Goal: Task Accomplishment & Management: Use online tool/utility

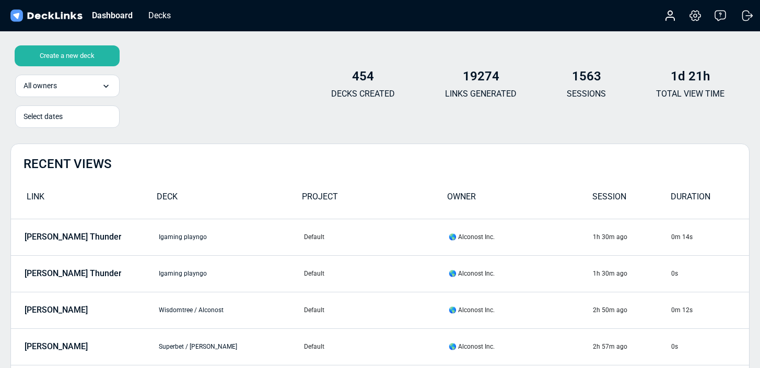
click at [95, 55] on div "Create a new deck" at bounding box center [67, 55] width 105 height 21
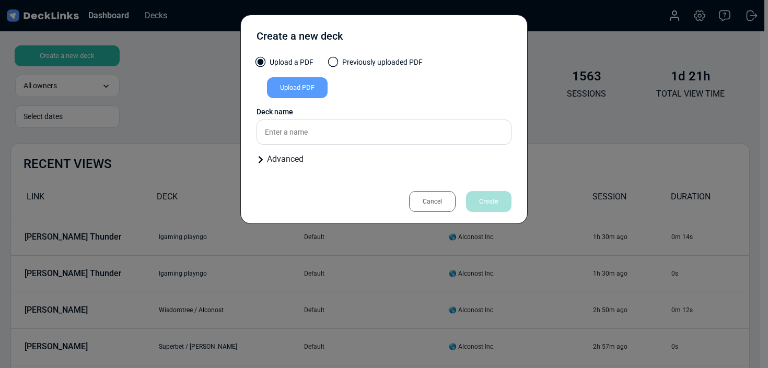
click at [306, 92] on div "Upload PDF" at bounding box center [297, 87] width 61 height 21
click at [0, 0] on input "Upload PDF" at bounding box center [0, 0] width 0 height 0
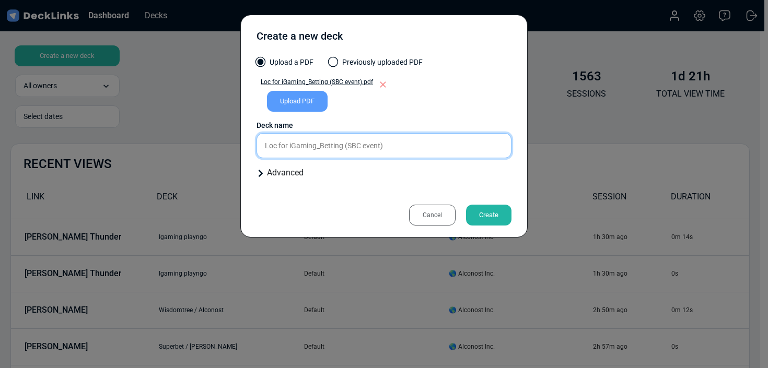
click at [362, 156] on input "Loc for iGaming_Betting (SBC event)" at bounding box center [384, 145] width 255 height 25
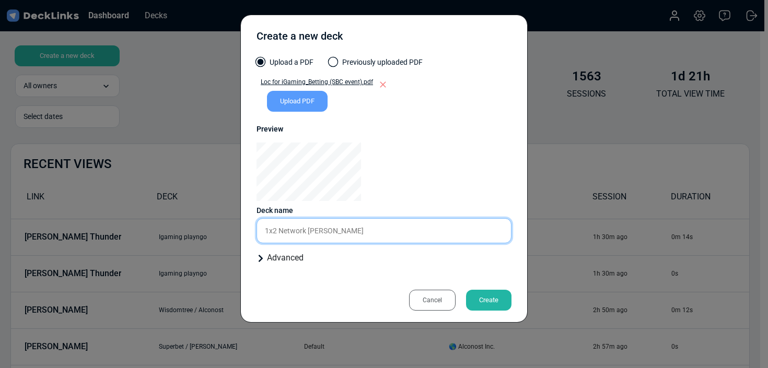
type input "1x2 Network [PERSON_NAME]"
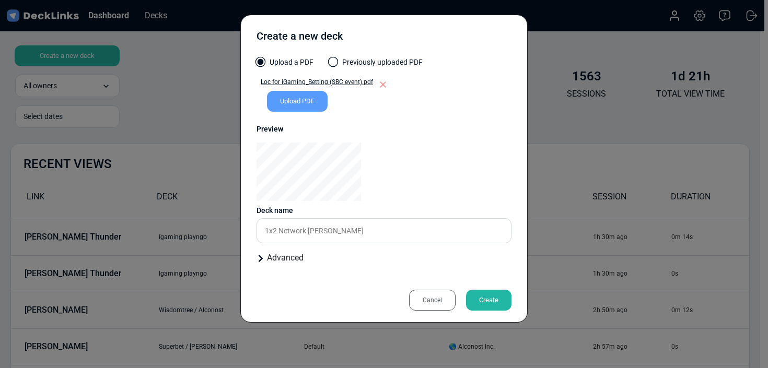
click at [492, 296] on div "Create" at bounding box center [488, 300] width 45 height 21
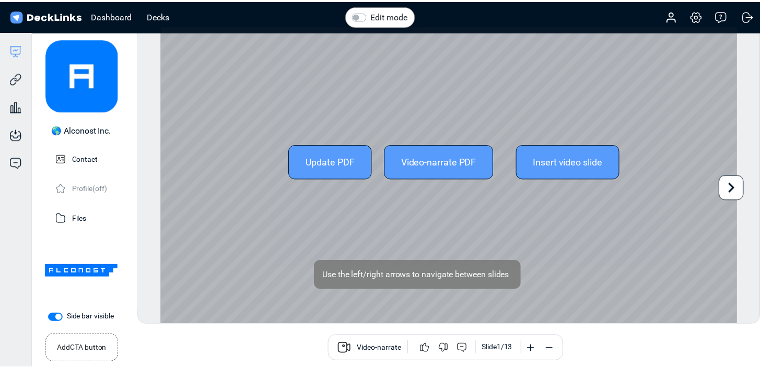
scroll to position [29, 0]
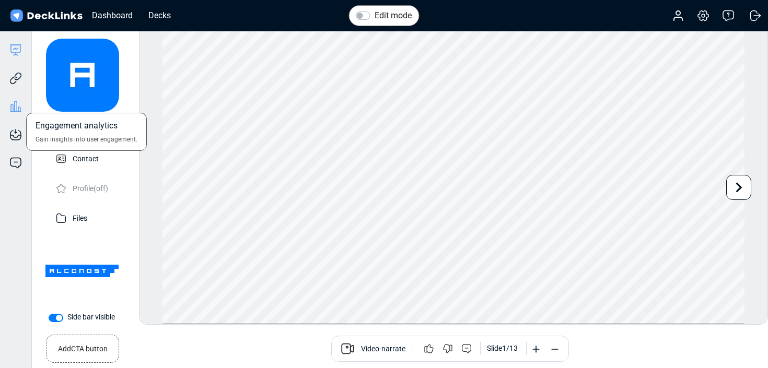
click at [15, 109] on icon at bounding box center [15, 106] width 13 height 13
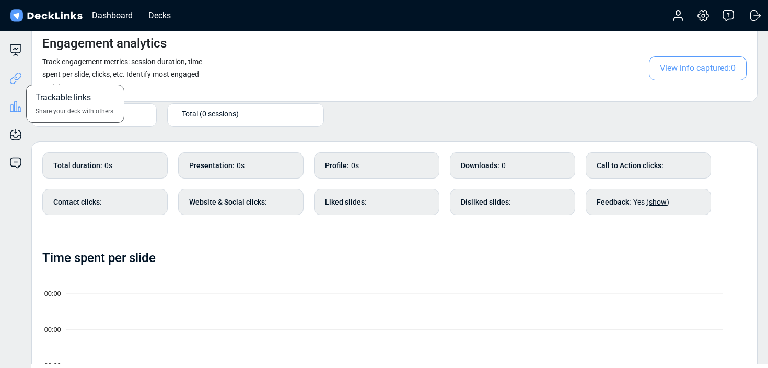
click at [11, 75] on icon at bounding box center [15, 78] width 13 height 13
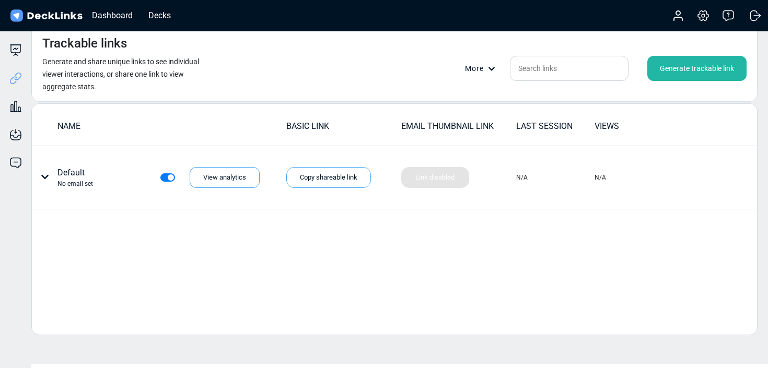
click at [705, 64] on div "Generate trackable link" at bounding box center [696, 68] width 99 height 25
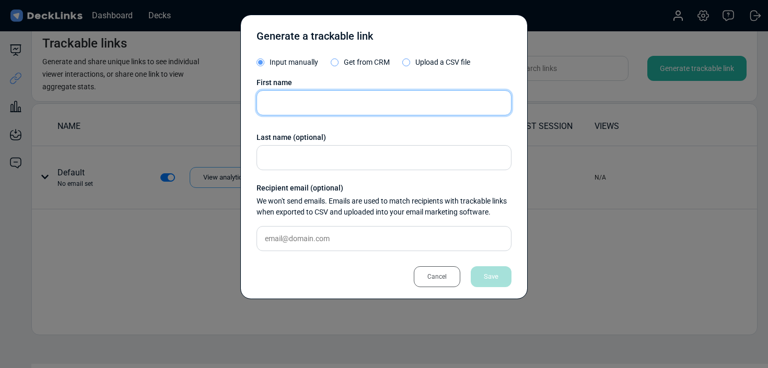
click at [321, 115] on input "text" at bounding box center [384, 102] width 255 height 25
type input "[PERSON_NAME]"
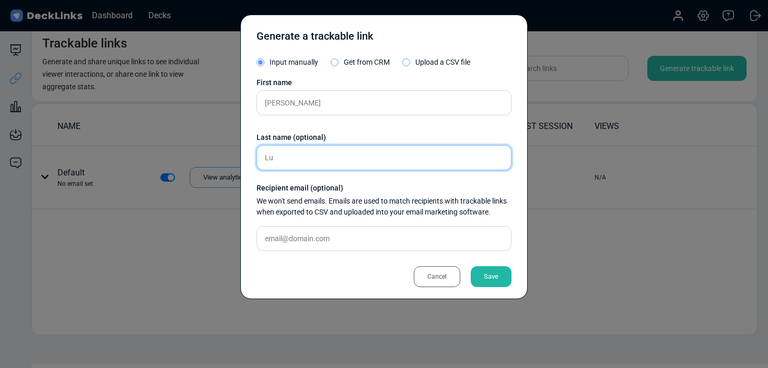
type input "L"
type input "1x2 Network"
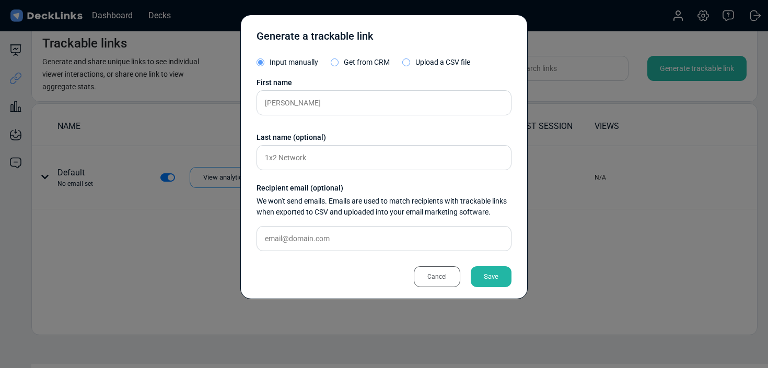
click at [497, 274] on div "Save" at bounding box center [491, 276] width 41 height 21
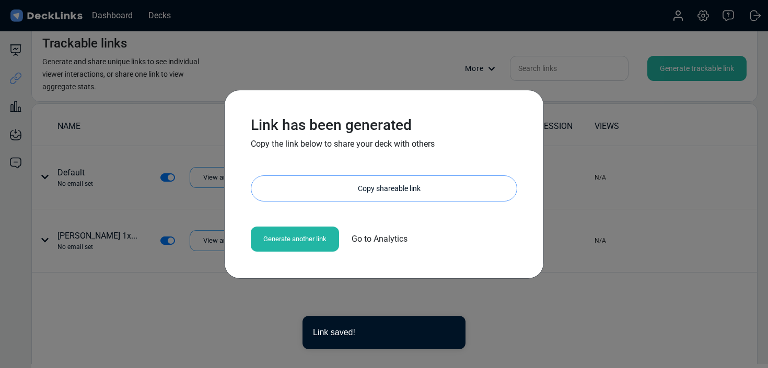
click at [357, 191] on div "Copy shareable link" at bounding box center [389, 188] width 255 height 25
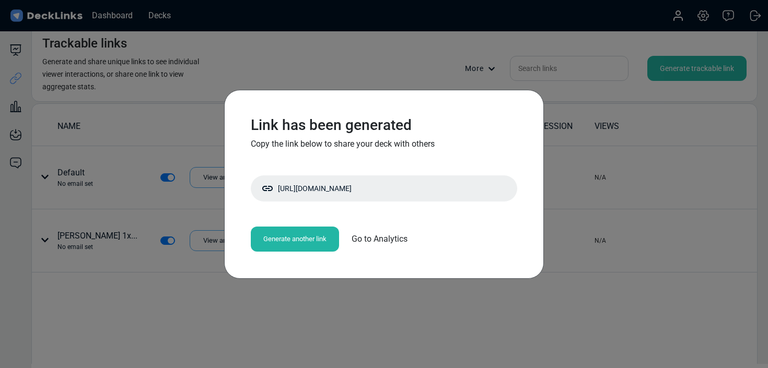
click at [587, 107] on div "Link has been generated Copy the link below to share your deck with others [URL…" at bounding box center [384, 184] width 768 height 368
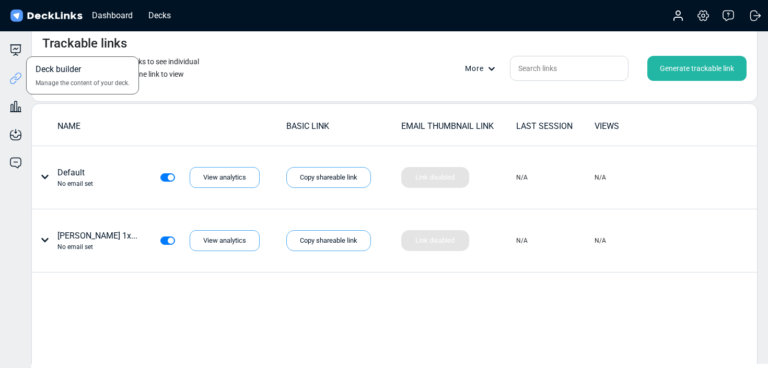
click at [25, 45] on div "Deck builder Manage the content of your deck." at bounding box center [15, 50] width 31 height 13
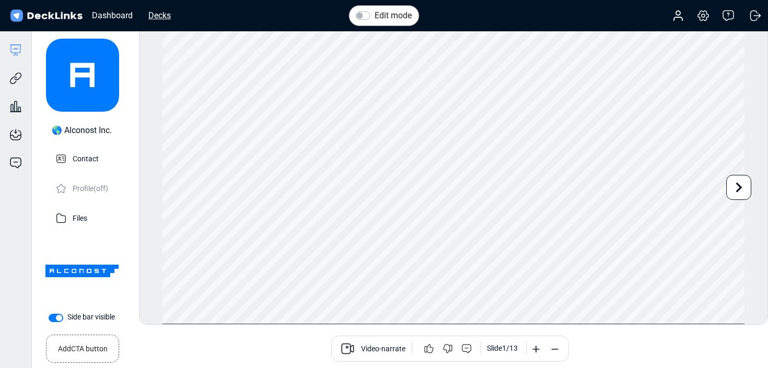
click at [158, 10] on div "Decks" at bounding box center [159, 15] width 33 height 13
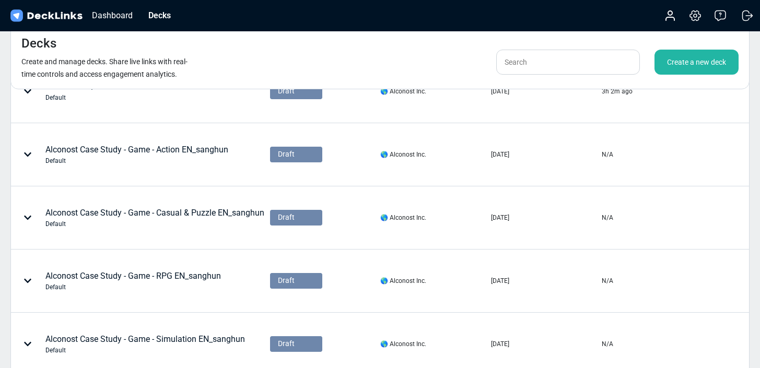
scroll to position [513, 0]
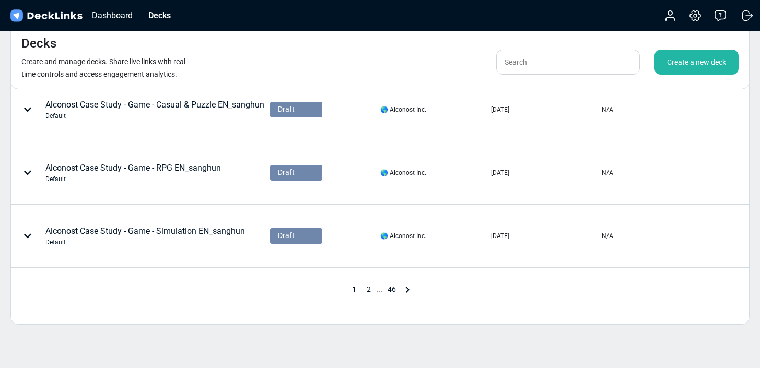
click at [368, 289] on span "2" at bounding box center [369, 289] width 15 height 8
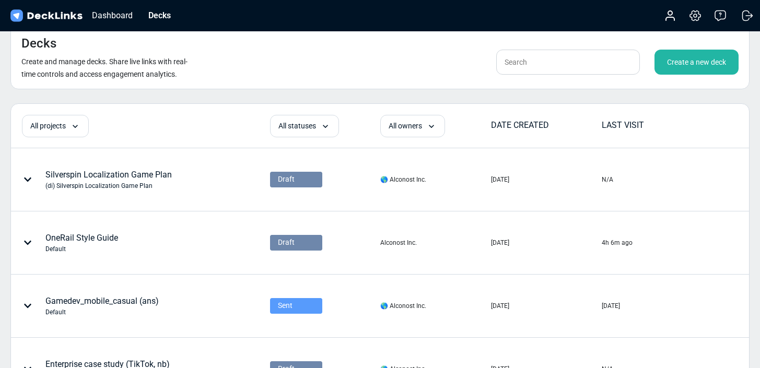
scroll to position [560, 0]
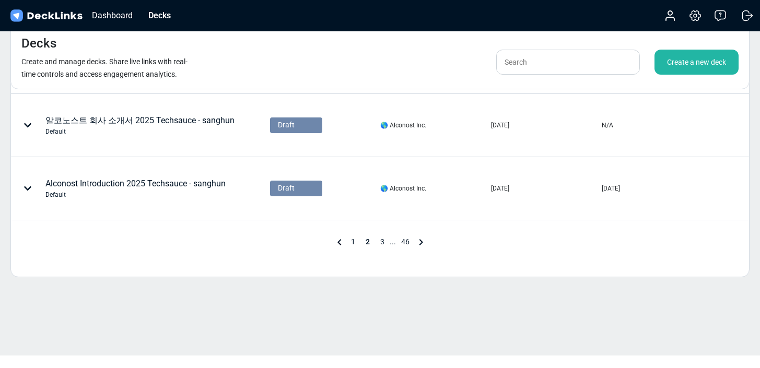
click at [381, 243] on span "3" at bounding box center [382, 242] width 15 height 8
click at [389, 241] on span "4" at bounding box center [389, 242] width 15 height 8
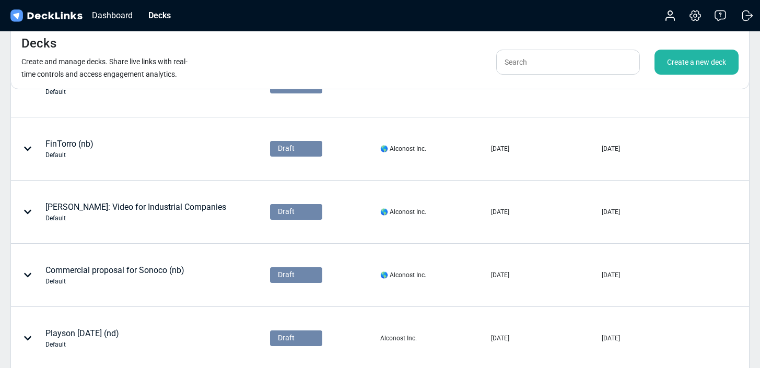
scroll to position [14, 0]
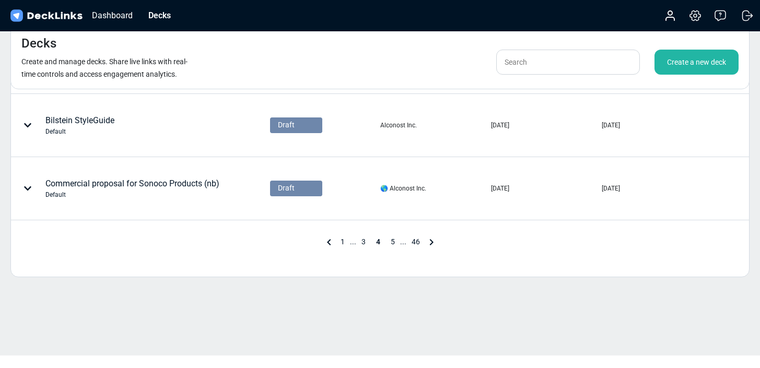
click at [393, 240] on span "5" at bounding box center [393, 242] width 15 height 8
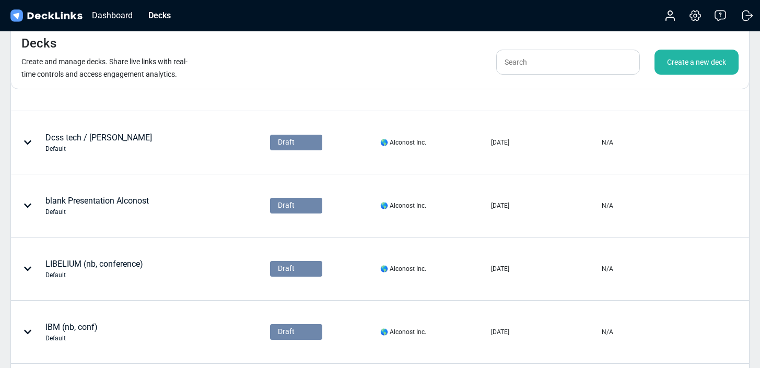
scroll to position [560, 0]
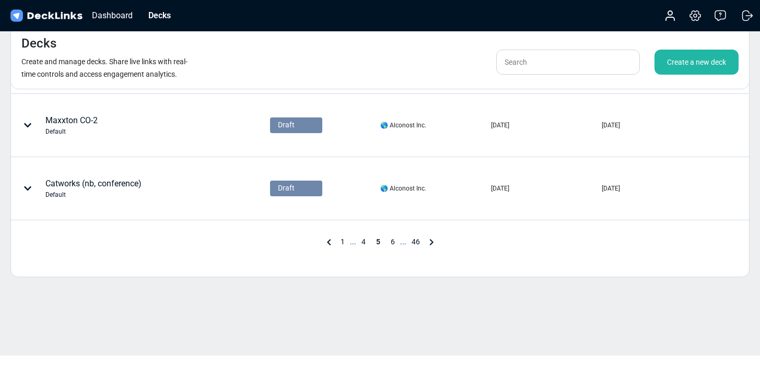
click at [389, 241] on span "6" at bounding box center [393, 242] width 15 height 8
click at [391, 238] on span "7" at bounding box center [393, 242] width 15 height 8
click at [393, 241] on span "8" at bounding box center [393, 242] width 15 height 8
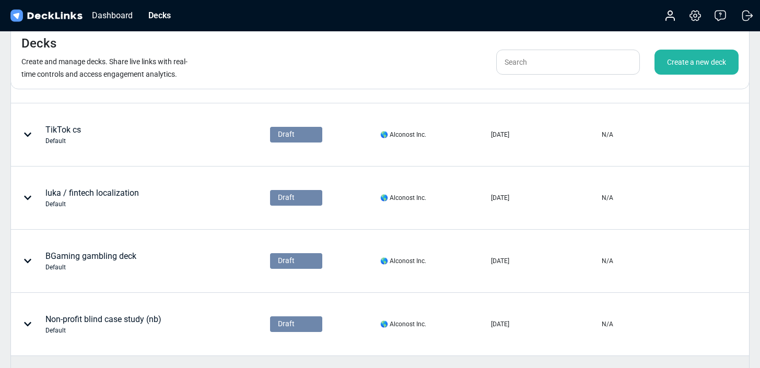
scroll to position [242, 0]
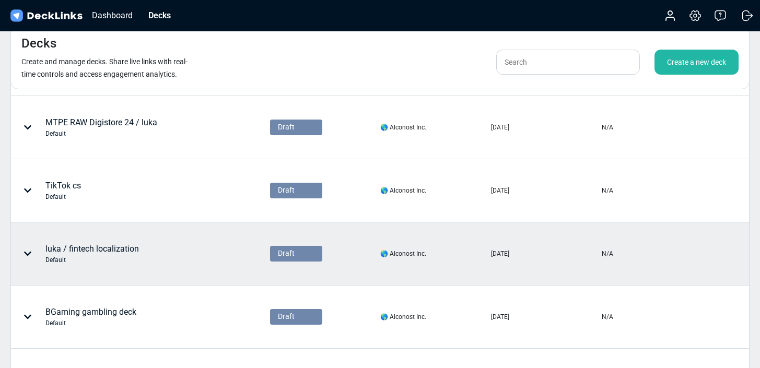
click at [128, 250] on div "[PERSON_NAME] / fintech localization Default" at bounding box center [92, 254] width 94 height 22
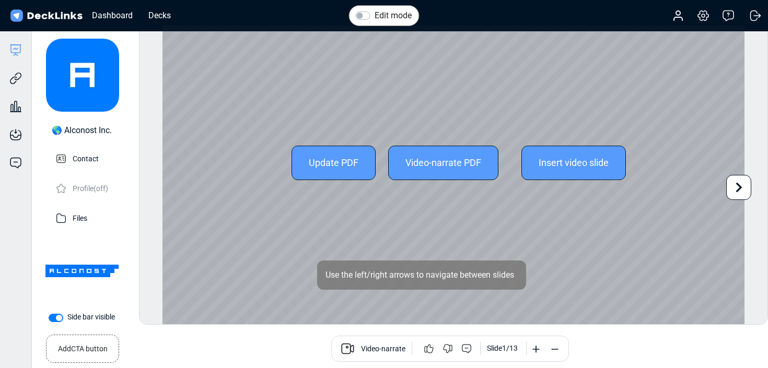
scroll to position [29, 0]
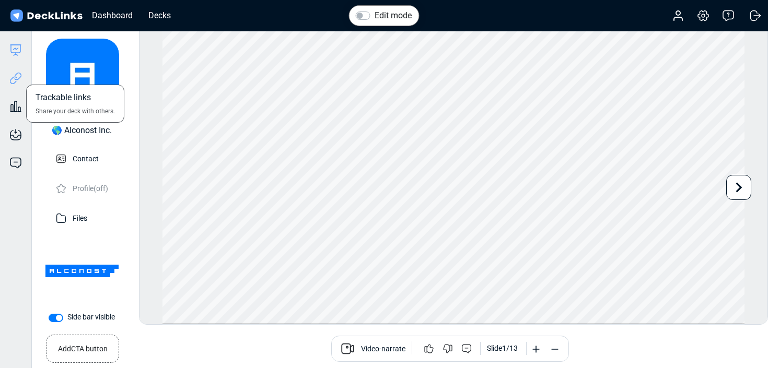
click at [15, 82] on icon at bounding box center [13, 80] width 7 height 8
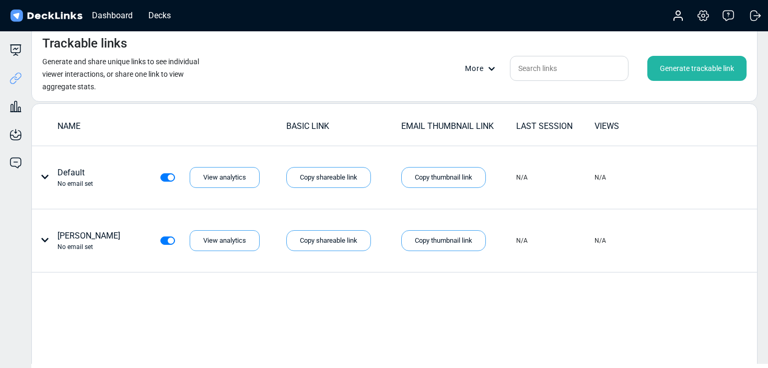
click at [717, 62] on div "Generate trackable link" at bounding box center [696, 68] width 99 height 25
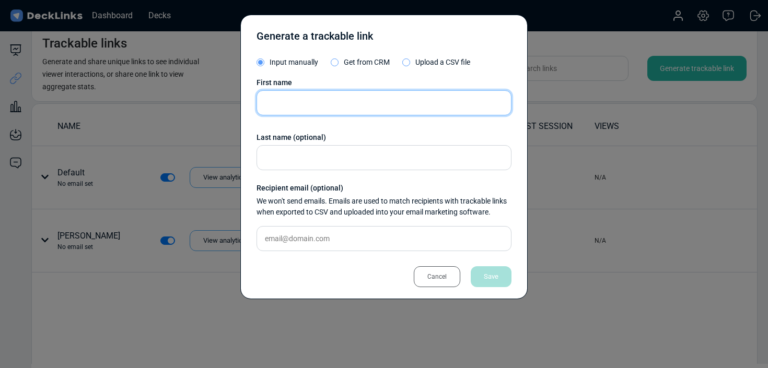
click at [337, 100] on input "text" at bounding box center [384, 102] width 255 height 25
type input "[PERSON_NAME]"
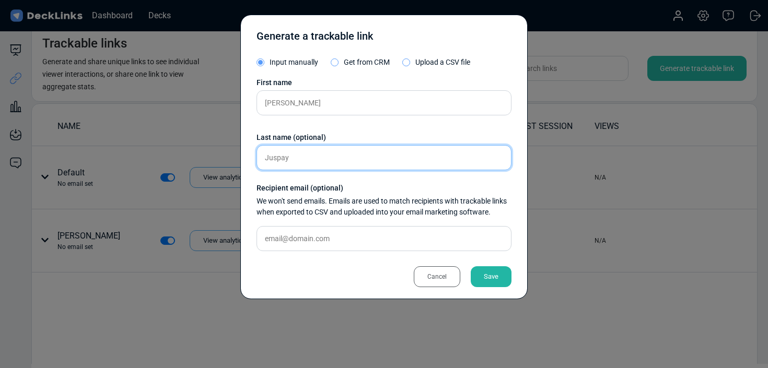
type input "Juspay"
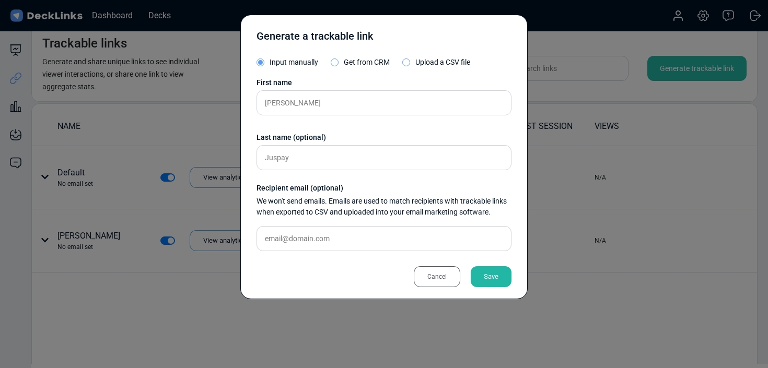
click at [503, 280] on div "Save" at bounding box center [491, 276] width 41 height 21
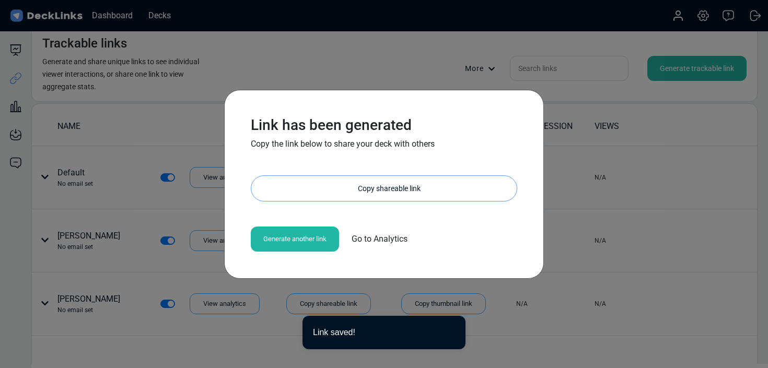
click at [416, 193] on div "Copy shareable link" at bounding box center [389, 188] width 255 height 25
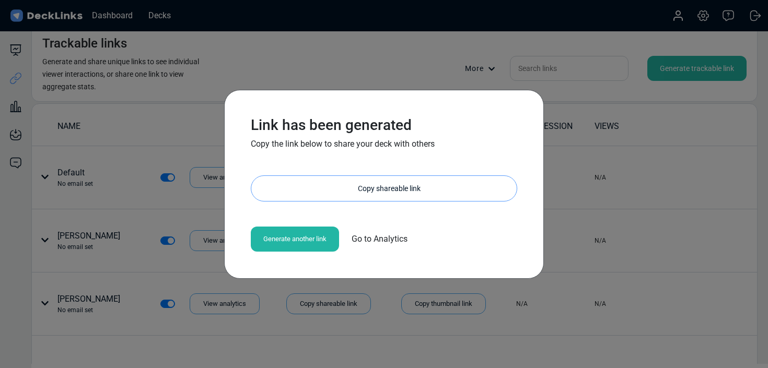
drag, startPoint x: 370, startPoint y: 202, endPoint x: 373, endPoint y: 190, distance: 12.3
click at [370, 201] on div "Link has been generated Copy the link below to share your deck with others [URL…" at bounding box center [383, 184] width 287 height 157
click at [373, 190] on div "Copy shareable link" at bounding box center [389, 188] width 255 height 25
